Goal: Task Accomplishment & Management: Use online tool/utility

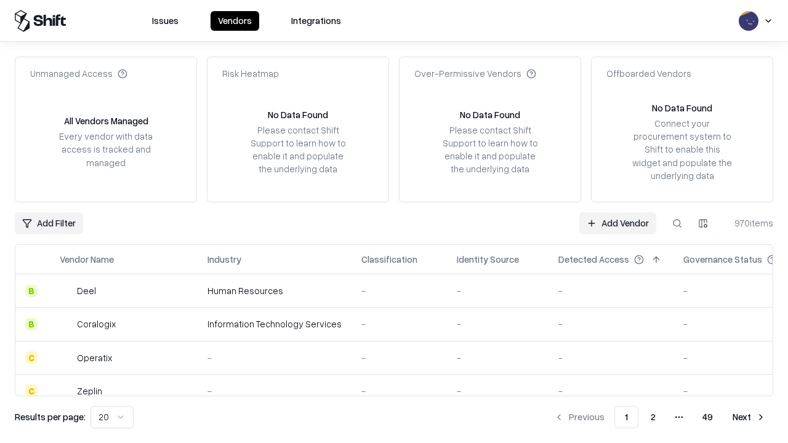
click at [618, 223] on link "Add Vendor" at bounding box center [617, 223] width 77 height 22
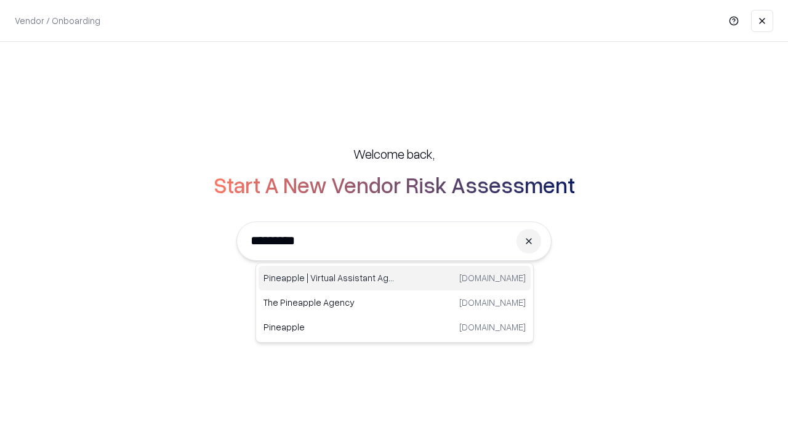
click at [395, 278] on div "Pineapple | Virtual Assistant Agency [DOMAIN_NAME]" at bounding box center [395, 278] width 272 height 25
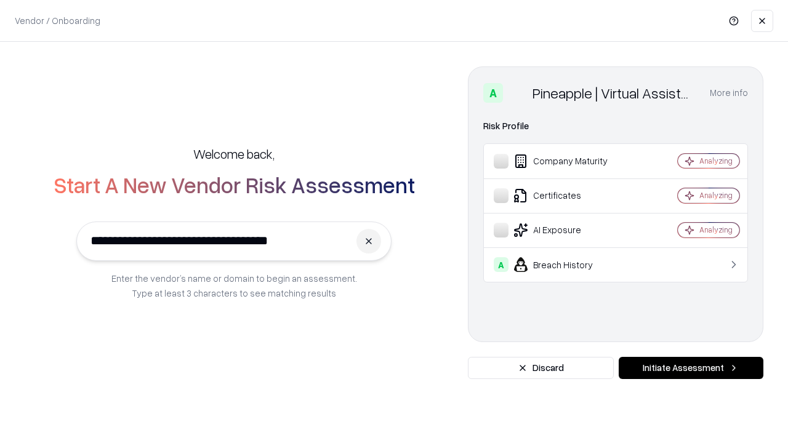
type input "**********"
click at [691, 368] on button "Initiate Assessment" at bounding box center [691, 368] width 145 height 22
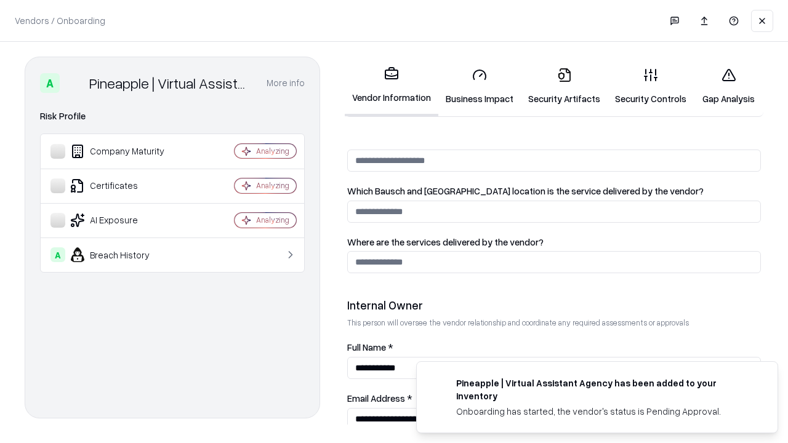
scroll to position [638, 0]
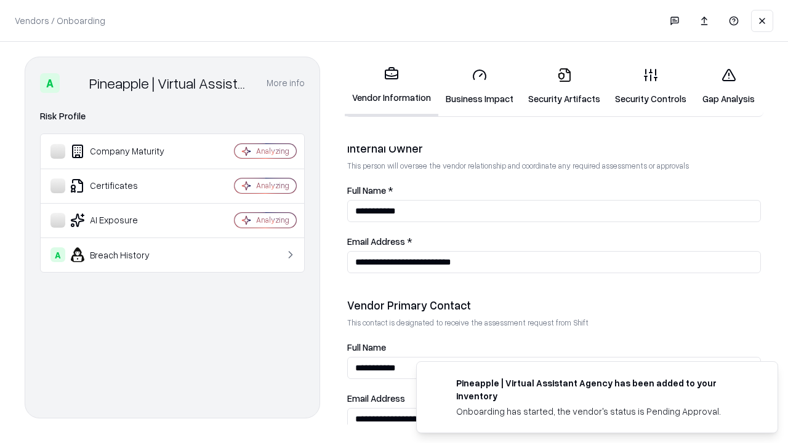
click at [480, 86] on link "Business Impact" at bounding box center [479, 86] width 83 height 57
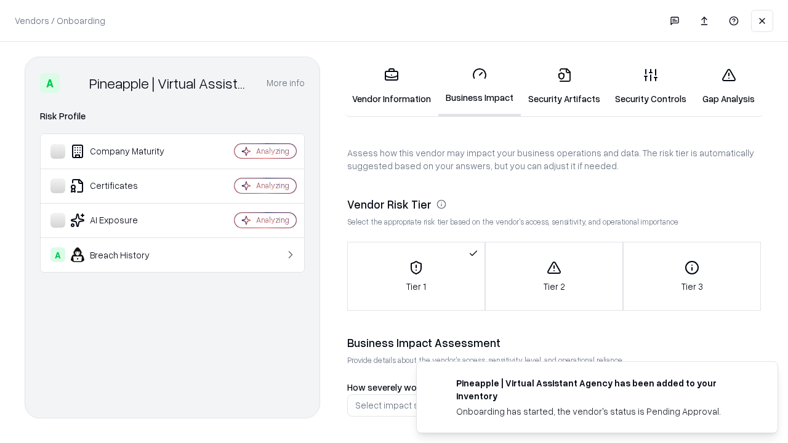
click at [728, 86] on link "Gap Analysis" at bounding box center [729, 86] width 70 height 57
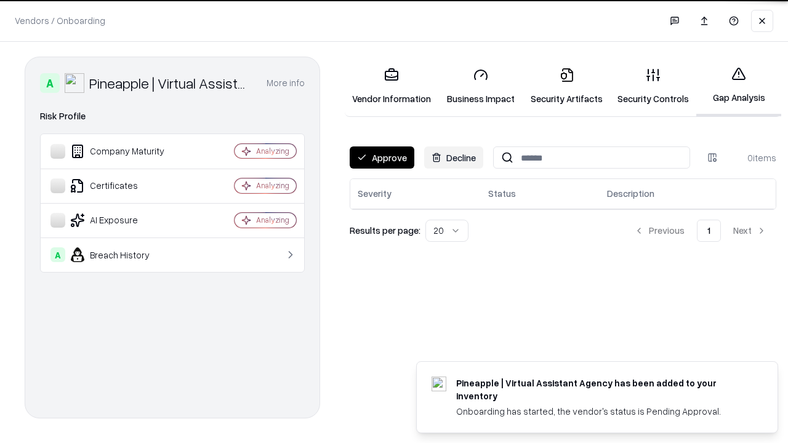
click at [382, 158] on button "Approve" at bounding box center [382, 158] width 65 height 22
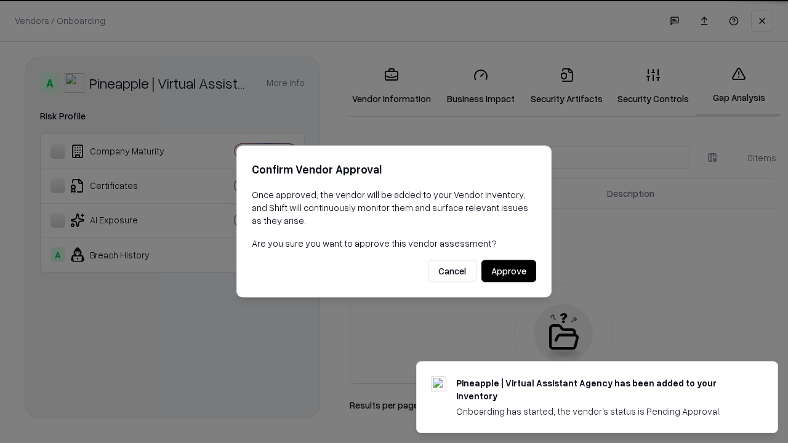
click at [509, 271] on button "Approve" at bounding box center [509, 271] width 55 height 22
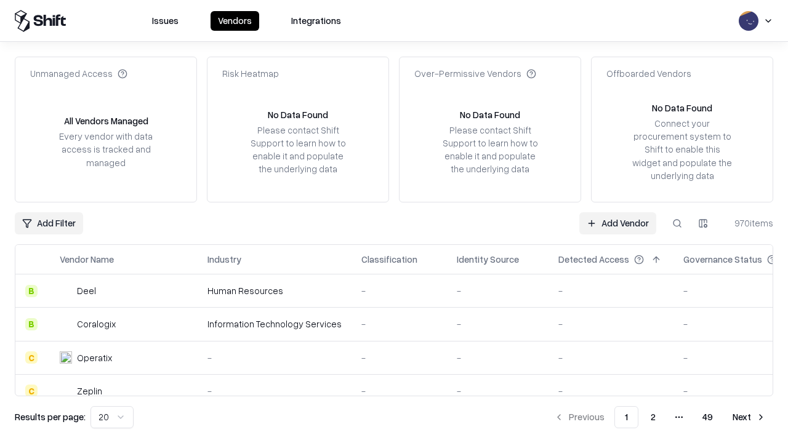
type input "**********"
click at [618, 223] on link "Add Vendor" at bounding box center [617, 223] width 77 height 22
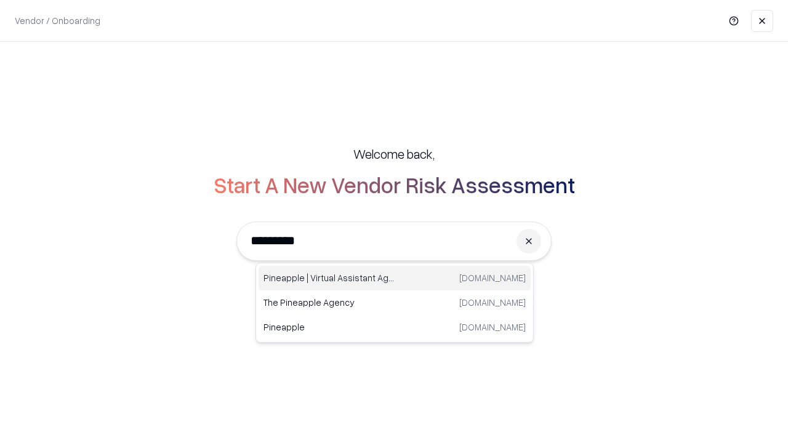
click at [395, 278] on div "Pineapple | Virtual Assistant Agency [DOMAIN_NAME]" at bounding box center [395, 278] width 272 height 25
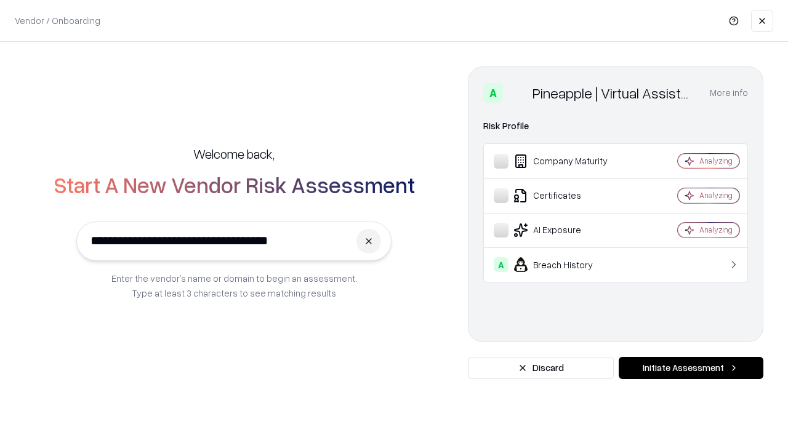
type input "**********"
click at [691, 368] on button "Initiate Assessment" at bounding box center [691, 368] width 145 height 22
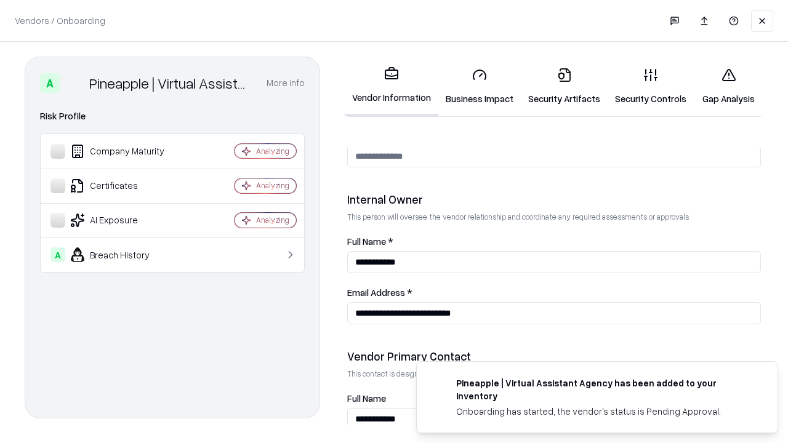
scroll to position [638, 0]
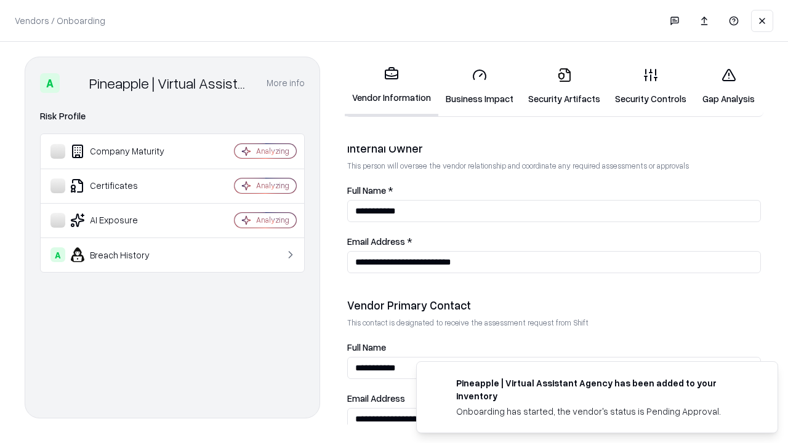
click at [728, 86] on link "Gap Analysis" at bounding box center [729, 86] width 70 height 57
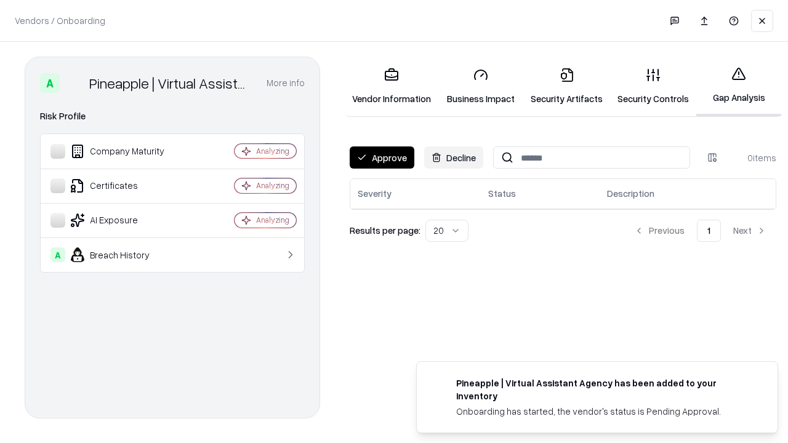
click at [382, 158] on button "Approve" at bounding box center [382, 158] width 65 height 22
